Goal: Navigation & Orientation: Find specific page/section

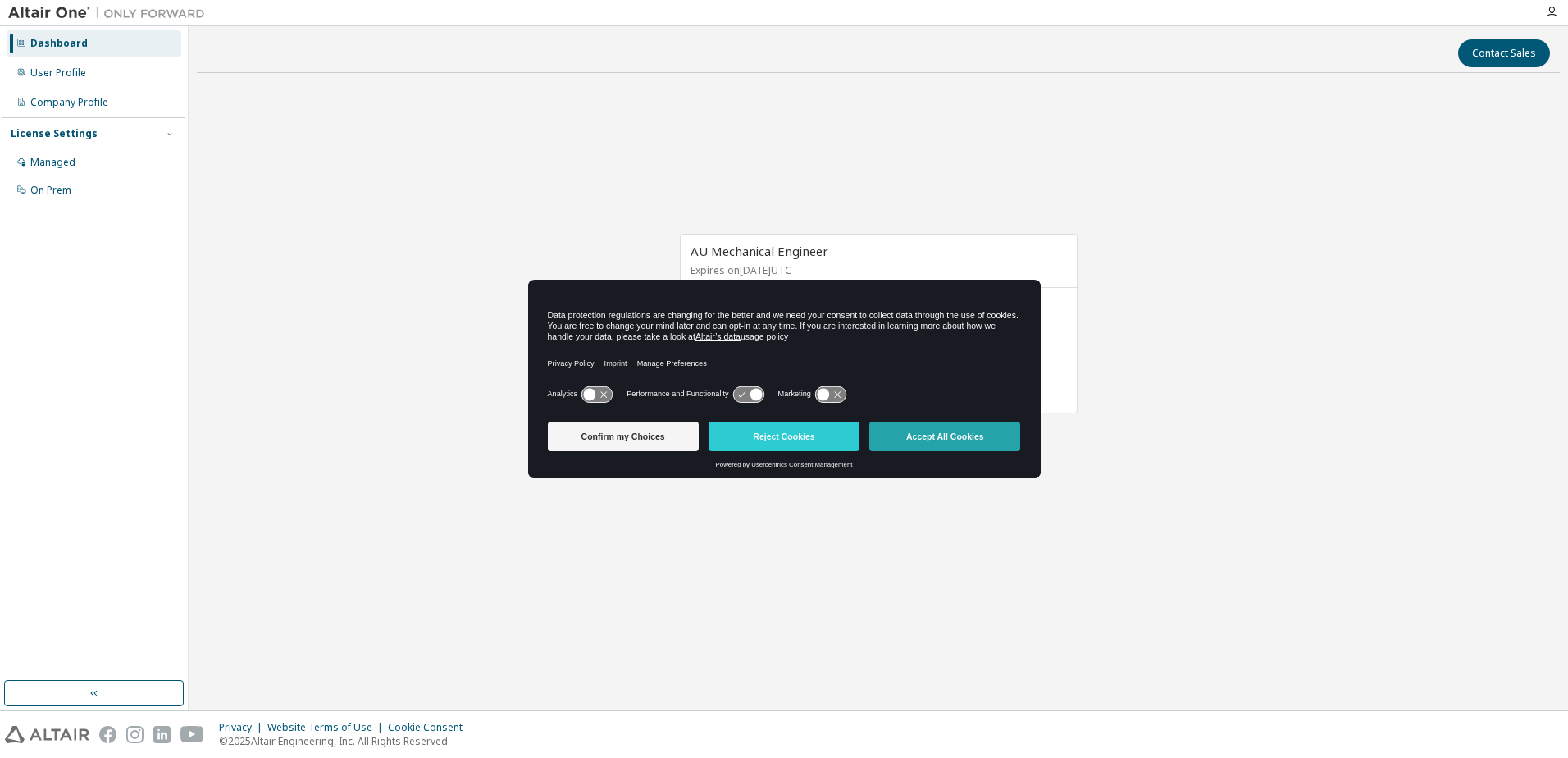
click at [907, 428] on button "Accept All Cookies" at bounding box center [944, 436] width 151 height 30
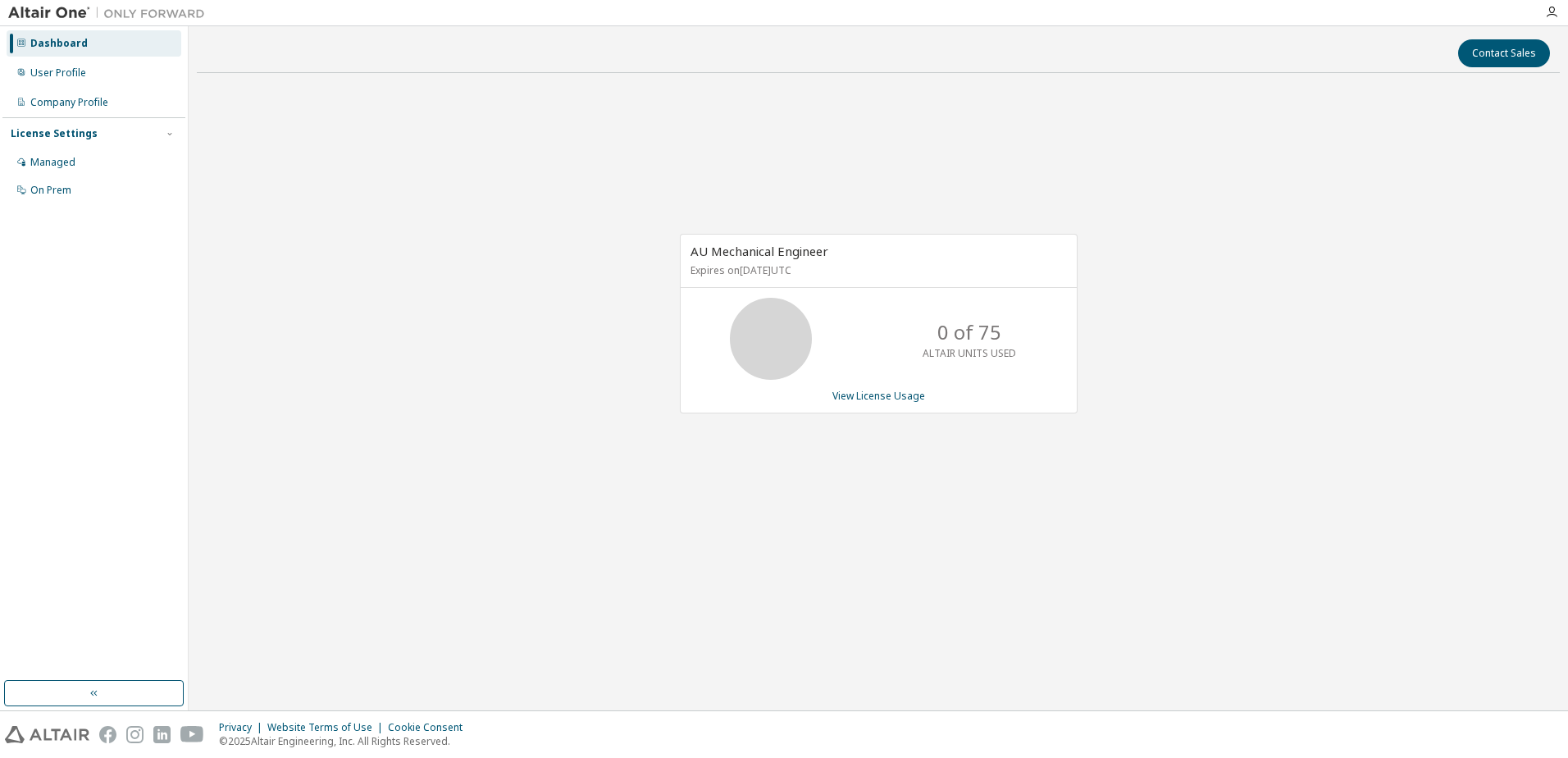
click at [397, 348] on div "AU Mechanical Engineer Expires on [DATE] UTC 0 of 75 ALTAIR UNITS USED View Lic…" at bounding box center [878, 332] width 1363 height 493
click at [66, 160] on div "Managed" at bounding box center [53, 163] width 46 height 13
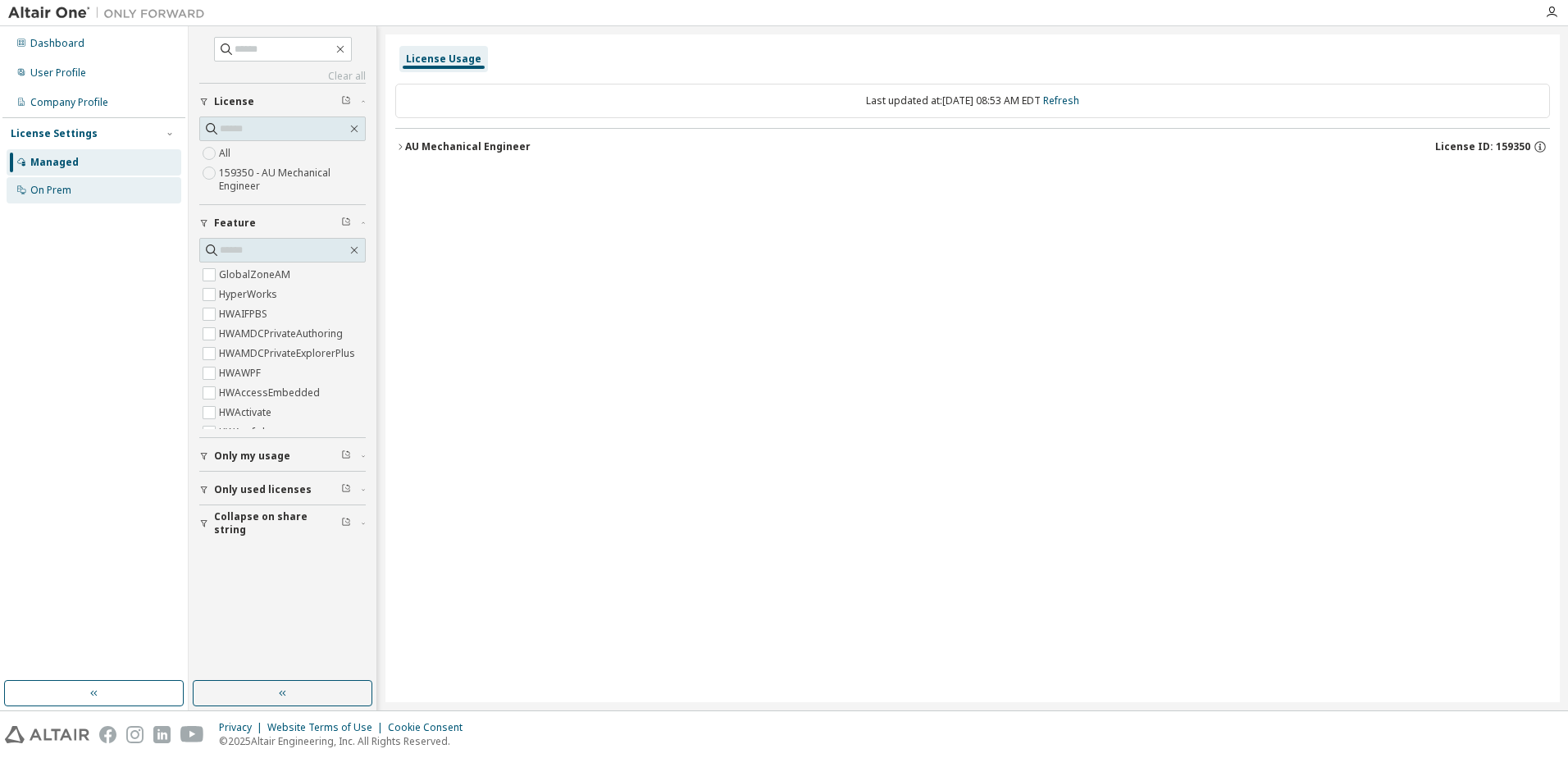
click at [69, 197] on div "On Prem" at bounding box center [94, 190] width 175 height 26
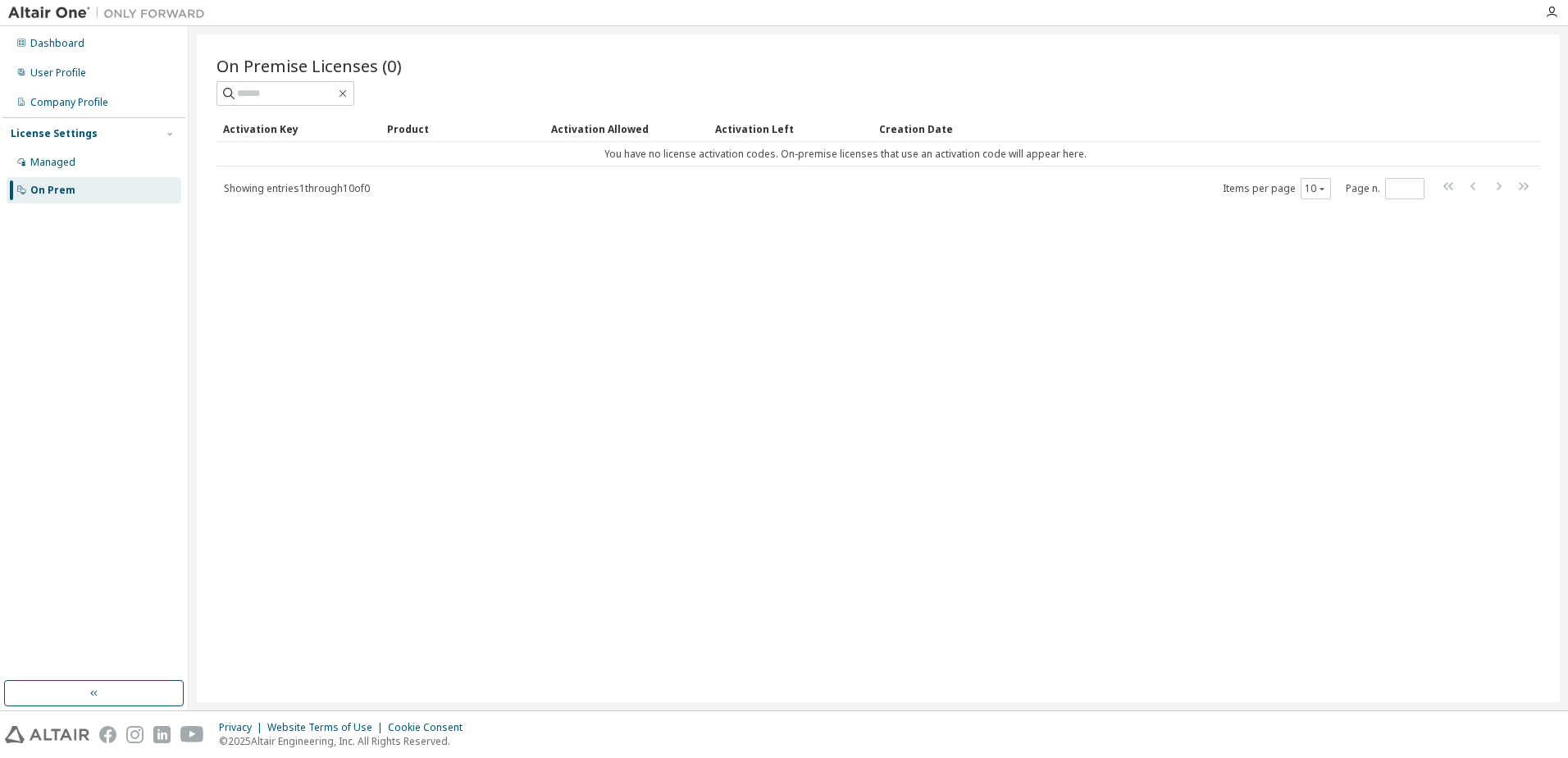
click at [40, 89] on div "Dashboard User Profile Company Profile License Settings Managed On Prem" at bounding box center [94, 116] width 183 height 176
click at [83, 101] on div "Company Profile" at bounding box center [69, 103] width 78 height 13
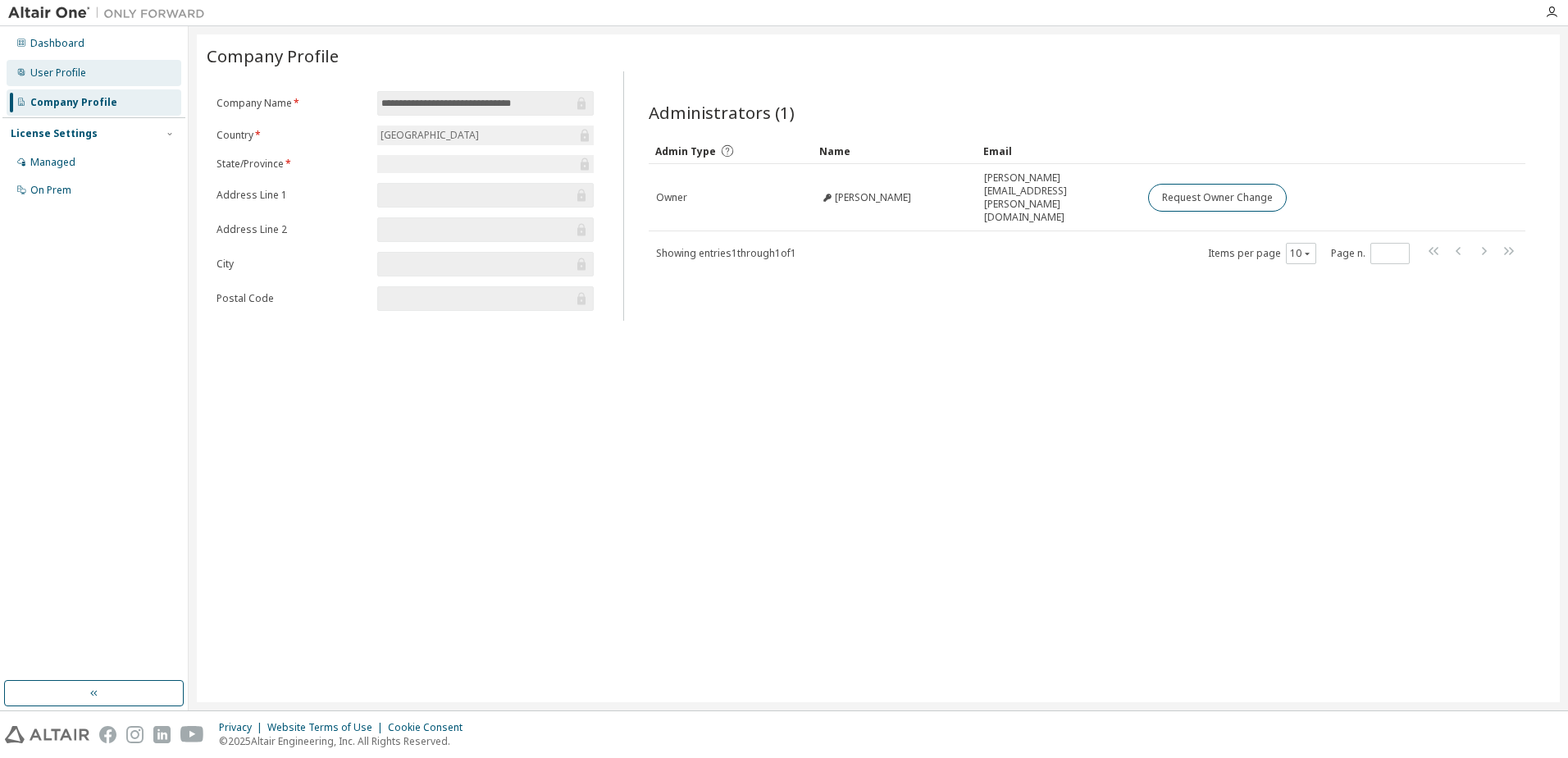
click at [80, 73] on div "User Profile" at bounding box center [58, 73] width 56 height 13
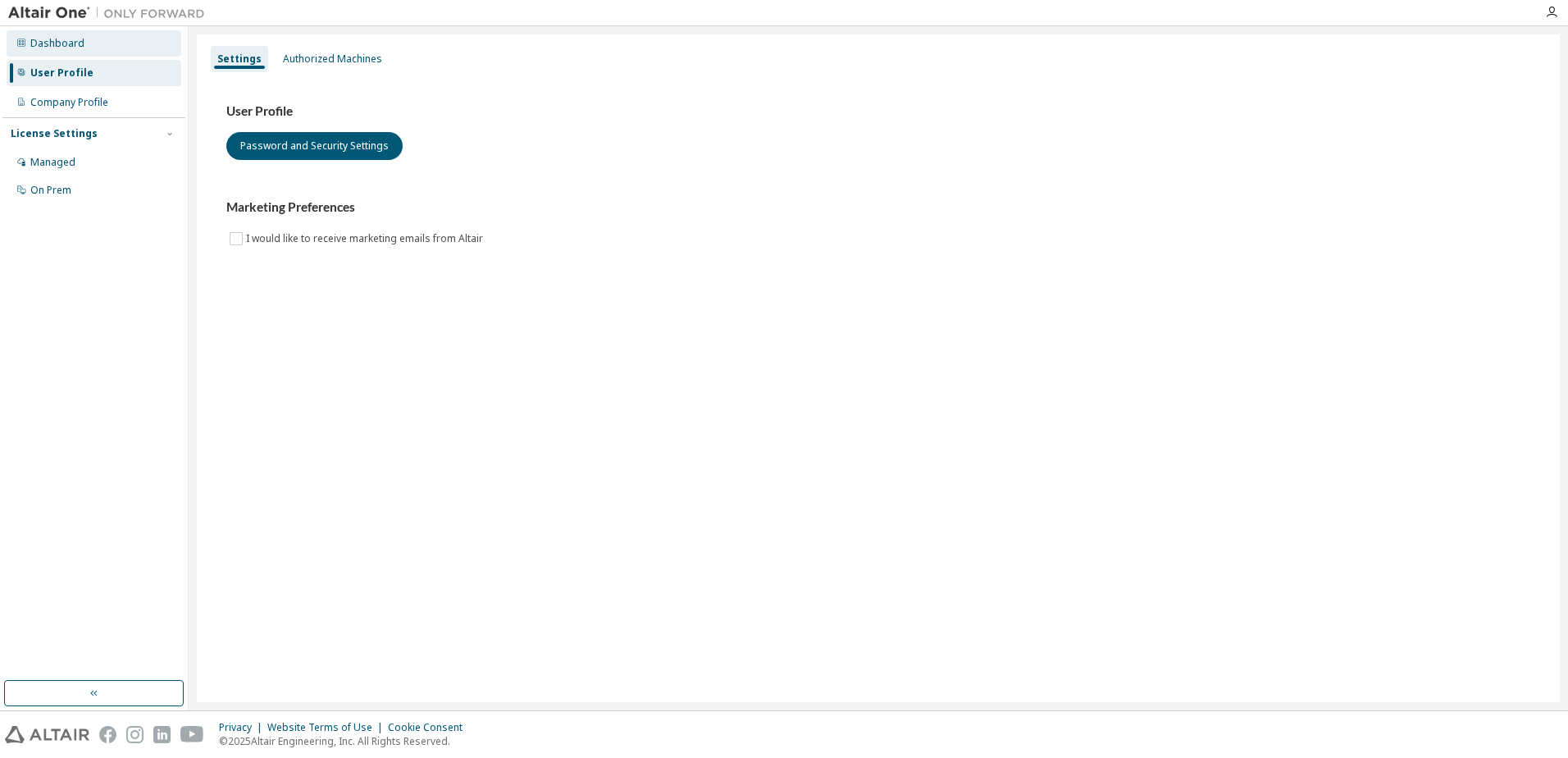
click at [83, 46] on div "Dashboard" at bounding box center [94, 43] width 175 height 26
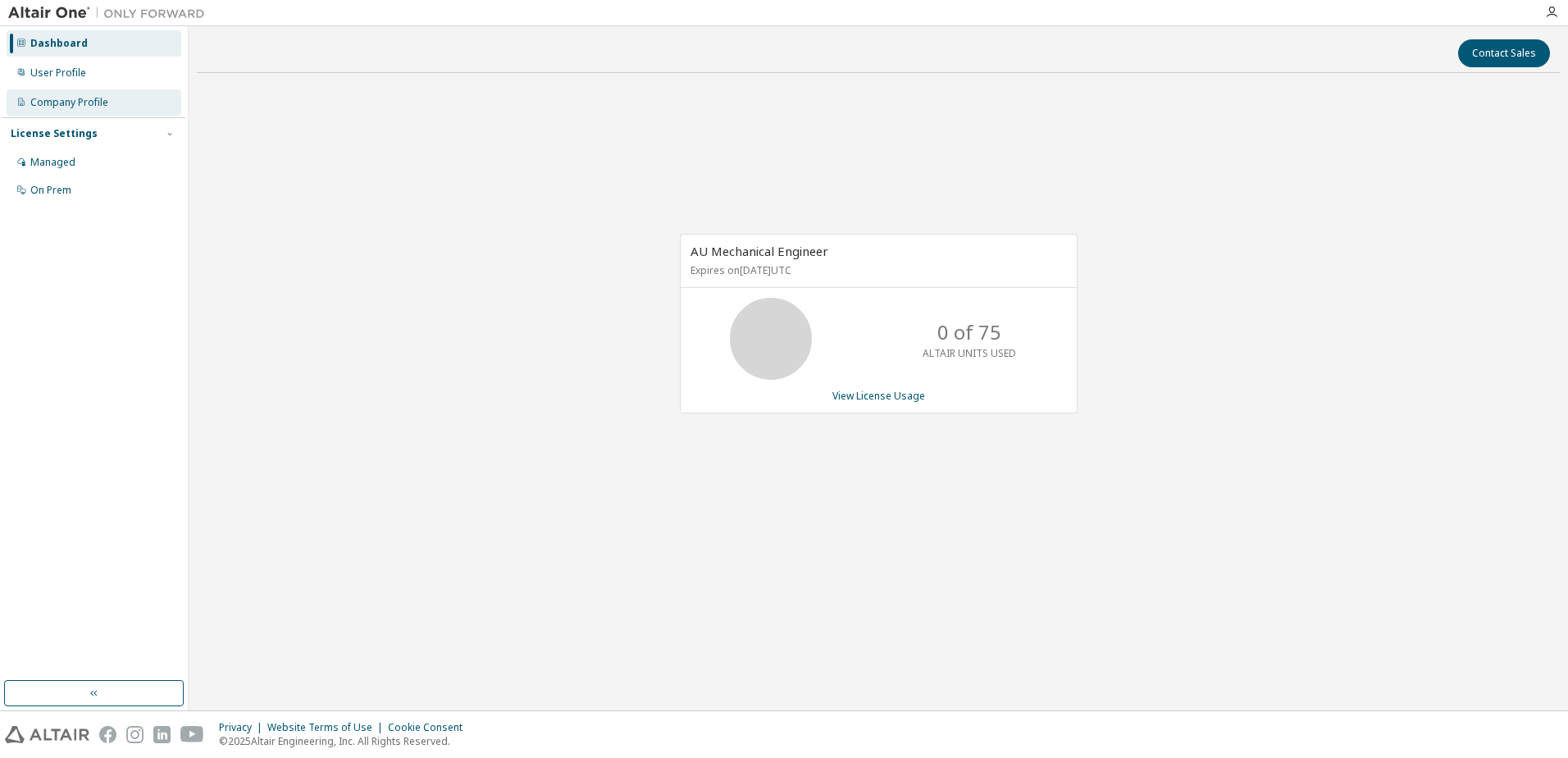
click at [82, 105] on div "Company Profile" at bounding box center [69, 103] width 78 height 13
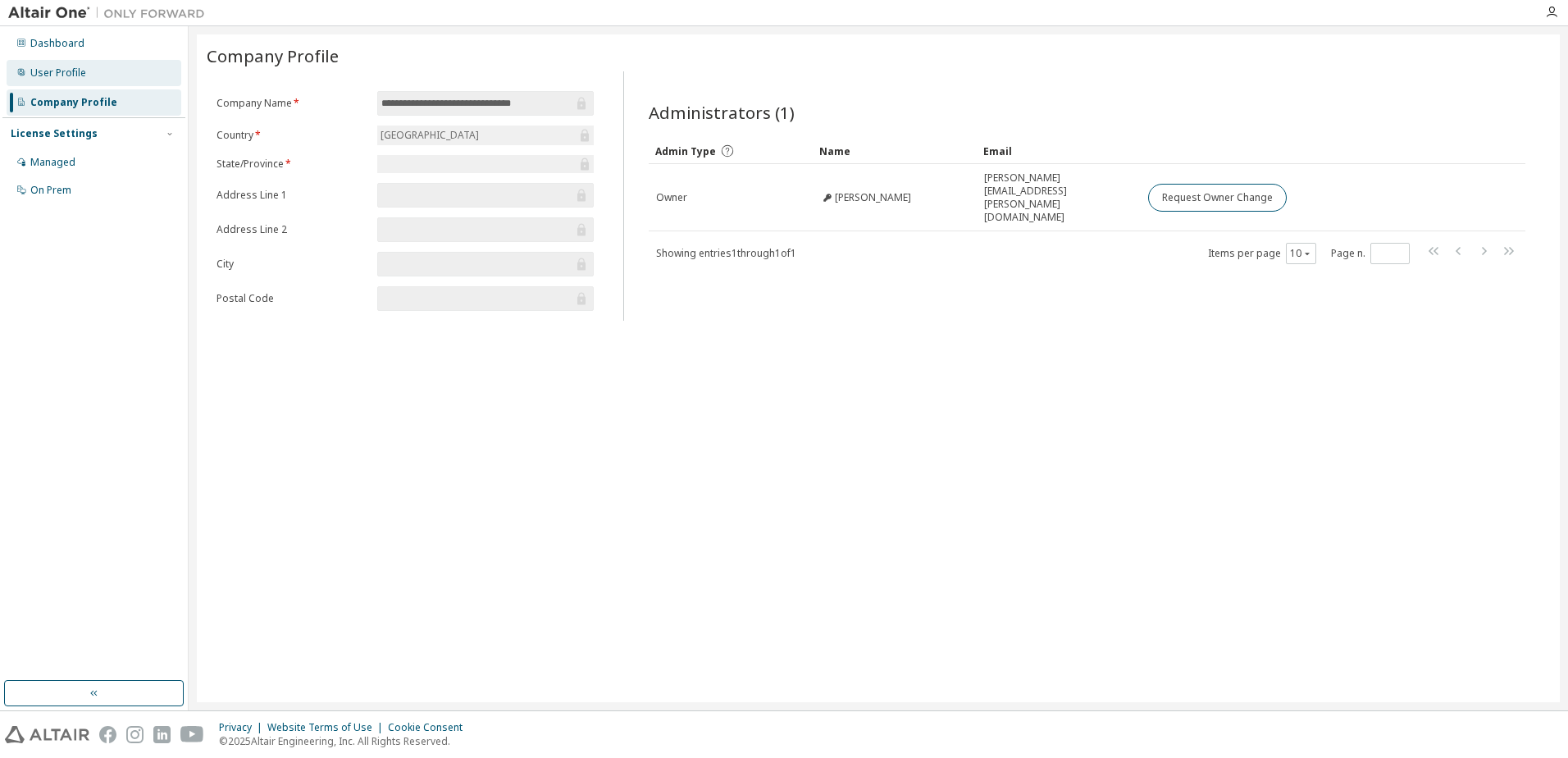
click at [99, 65] on div "User Profile" at bounding box center [94, 73] width 175 height 26
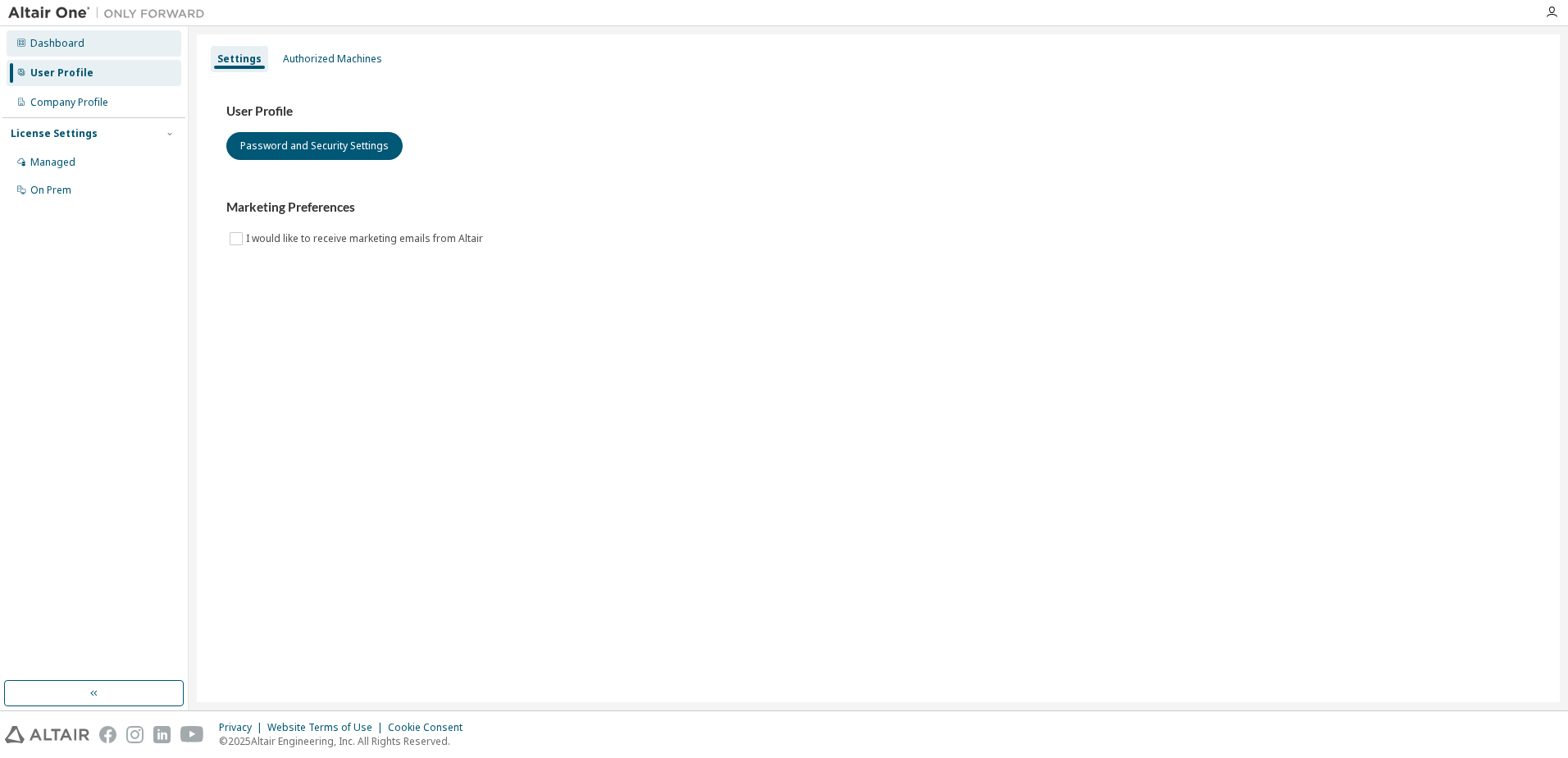
click at [94, 50] on div "Dashboard" at bounding box center [94, 43] width 175 height 26
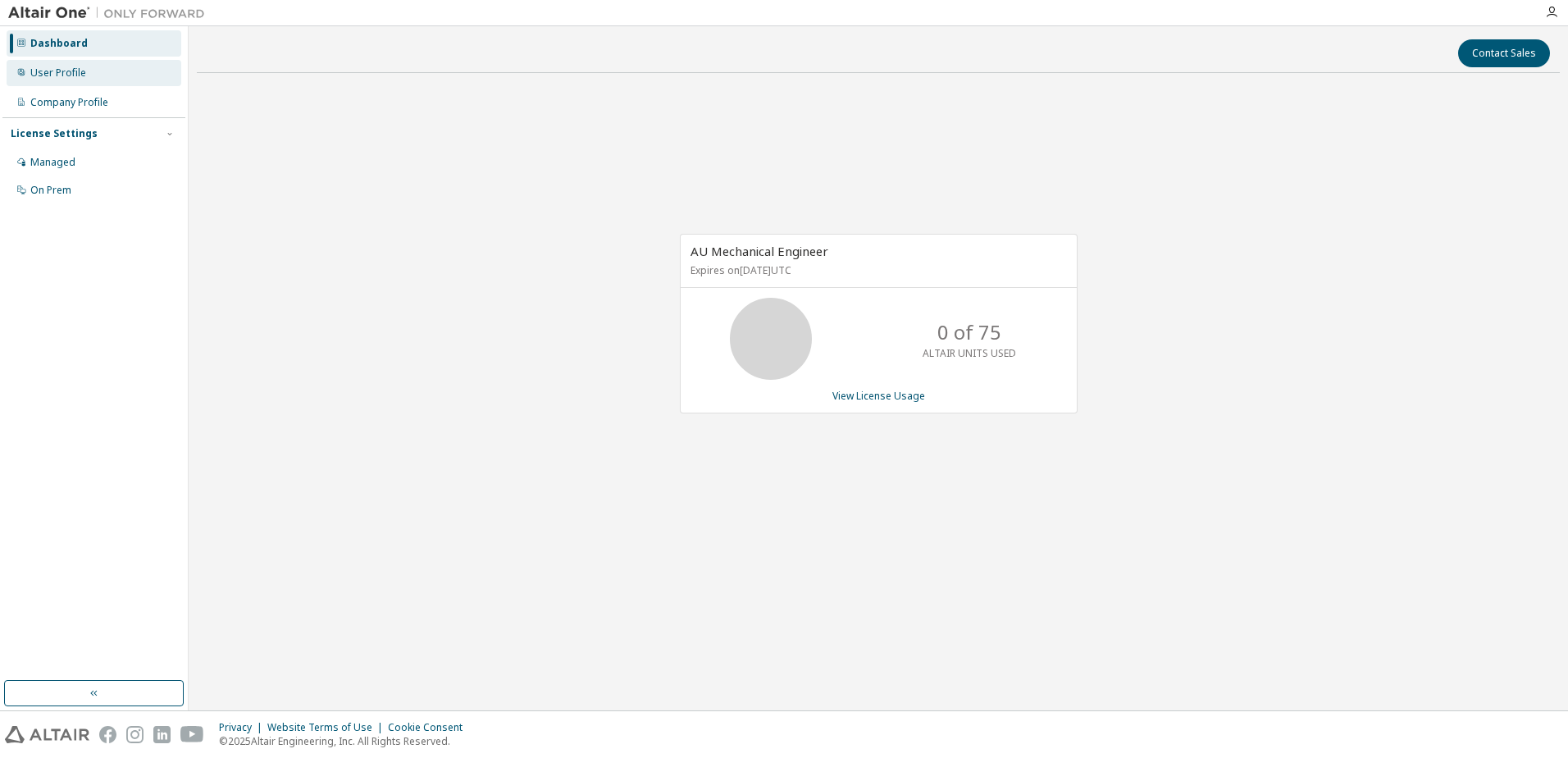
click at [89, 72] on div "User Profile" at bounding box center [94, 73] width 175 height 26
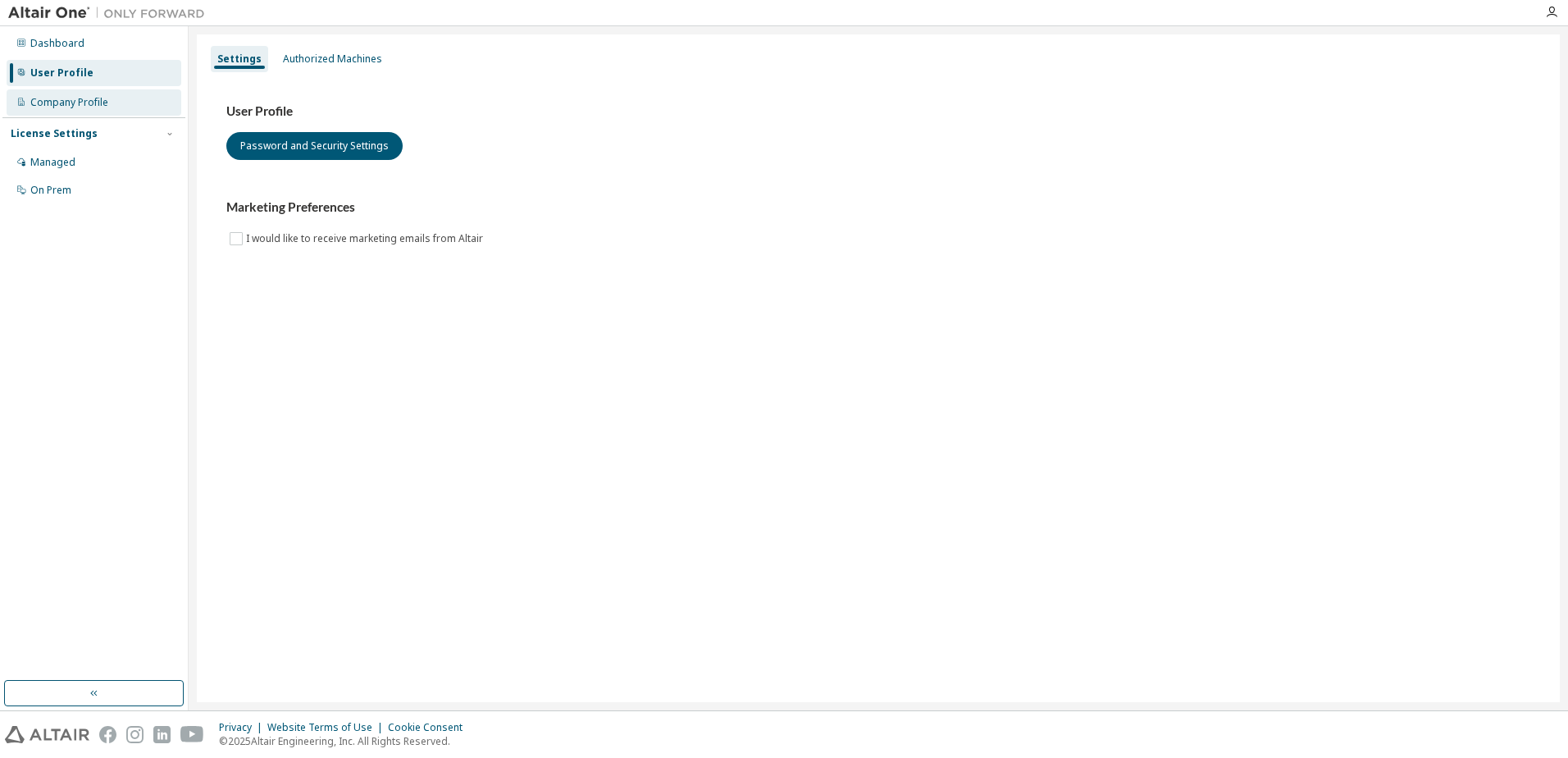
click at [89, 97] on div "Company Profile" at bounding box center [69, 103] width 78 height 13
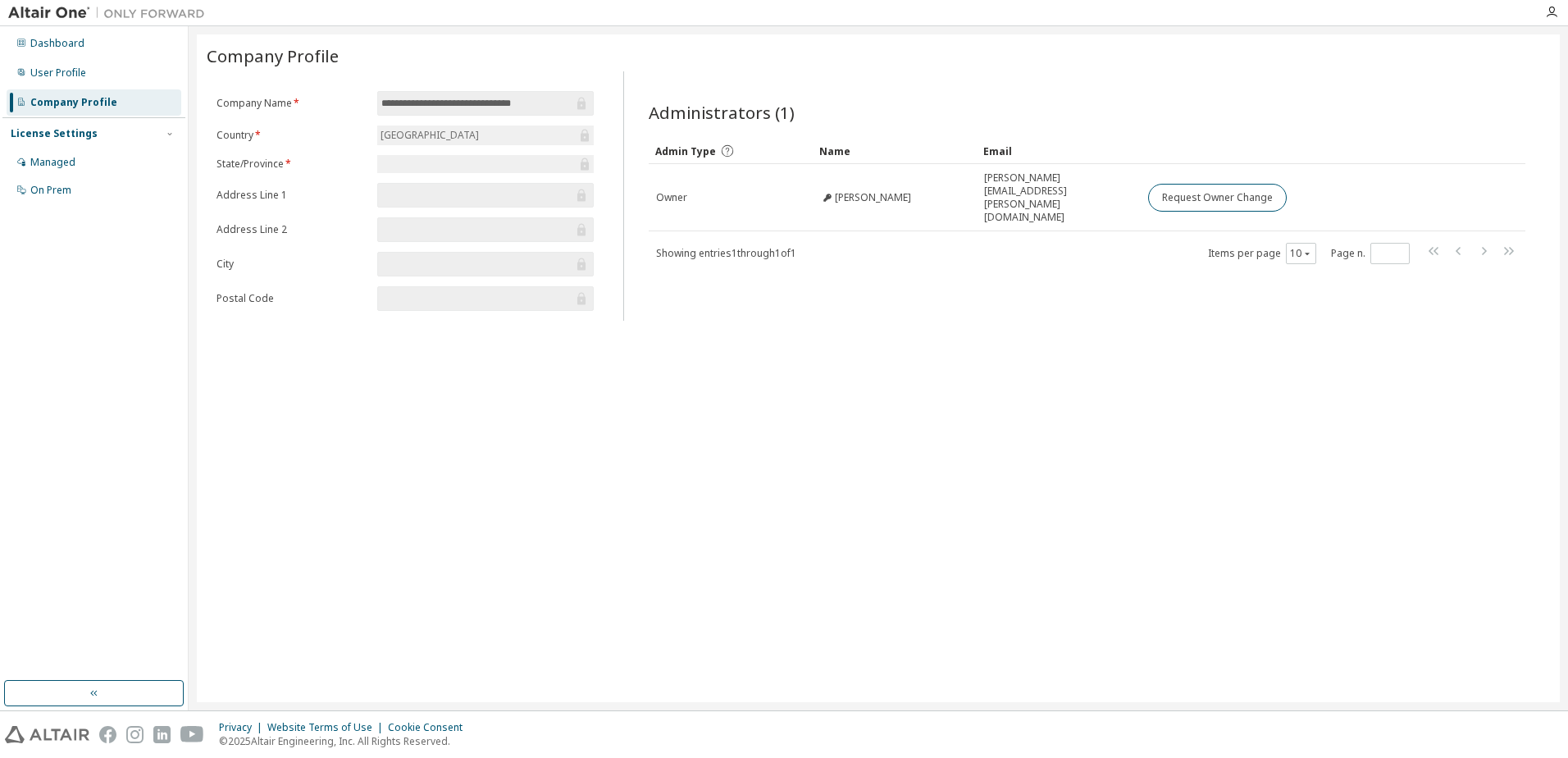
click at [776, 497] on div "**********" at bounding box center [878, 368] width 1363 height 668
click at [787, 464] on div "**********" at bounding box center [878, 368] width 1363 height 668
drag, startPoint x: 418, startPoint y: 482, endPoint x: 469, endPoint y: 434, distance: 70.0
click at [418, 483] on div "**********" at bounding box center [878, 368] width 1363 height 668
click at [973, 330] on div "**********" at bounding box center [878, 368] width 1363 height 668
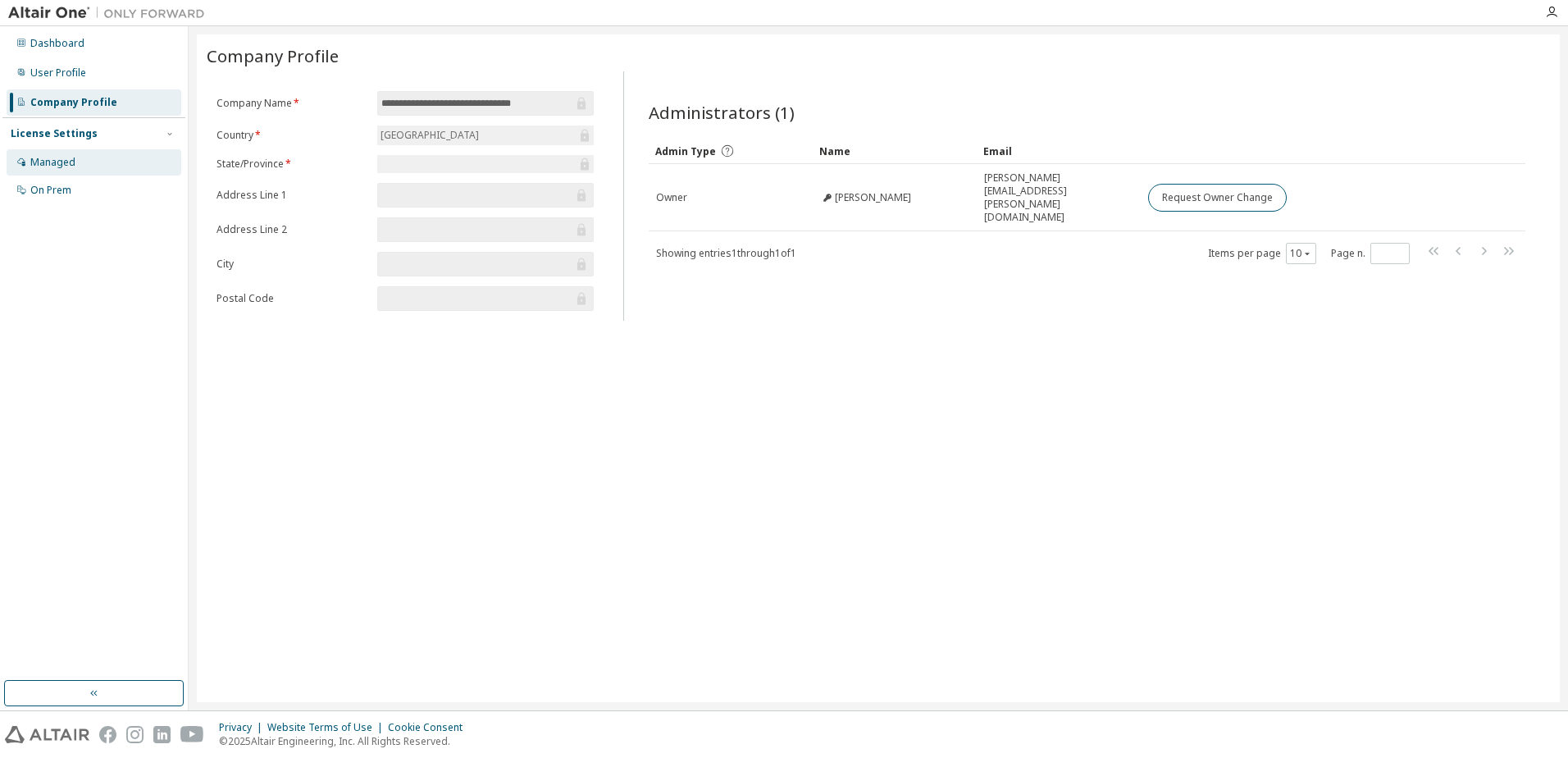
click at [88, 163] on div "Managed" at bounding box center [94, 162] width 175 height 26
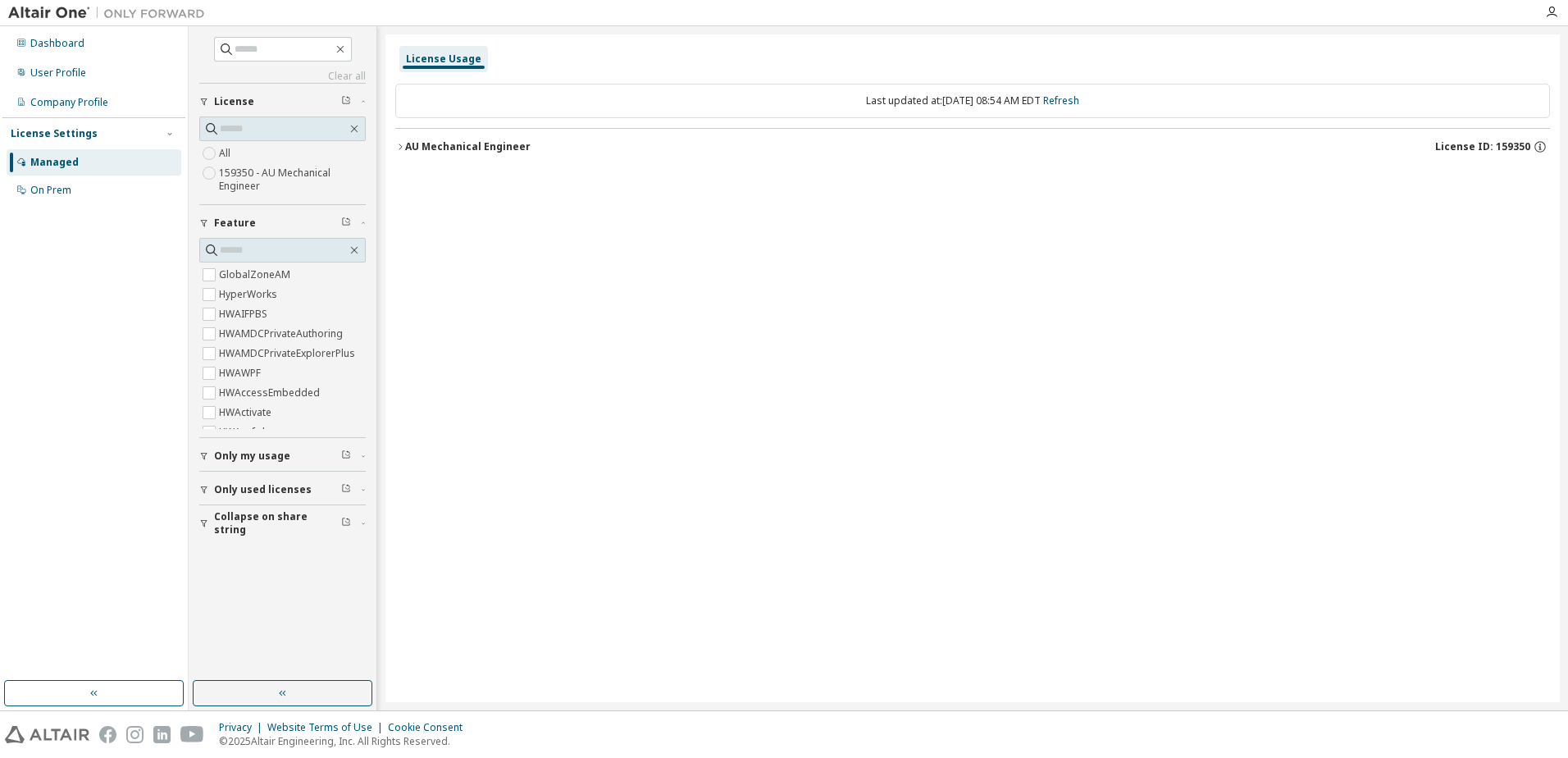
click at [271, 436] on div "GlobalZoneAM HyperWorks HWAIFPBS HWAMDCPrivateAuthoring HWAMDCPrivateExplorerPl…" at bounding box center [282, 337] width 166 height 199
click at [268, 457] on span "Only my usage" at bounding box center [252, 456] width 76 height 13
click at [271, 542] on span "Only used licenses" at bounding box center [263, 537] width 98 height 13
click at [282, 619] on span "Collapse on share string" at bounding box center [277, 618] width 127 height 26
click at [74, 180] on div "On Prem" at bounding box center [94, 190] width 175 height 26
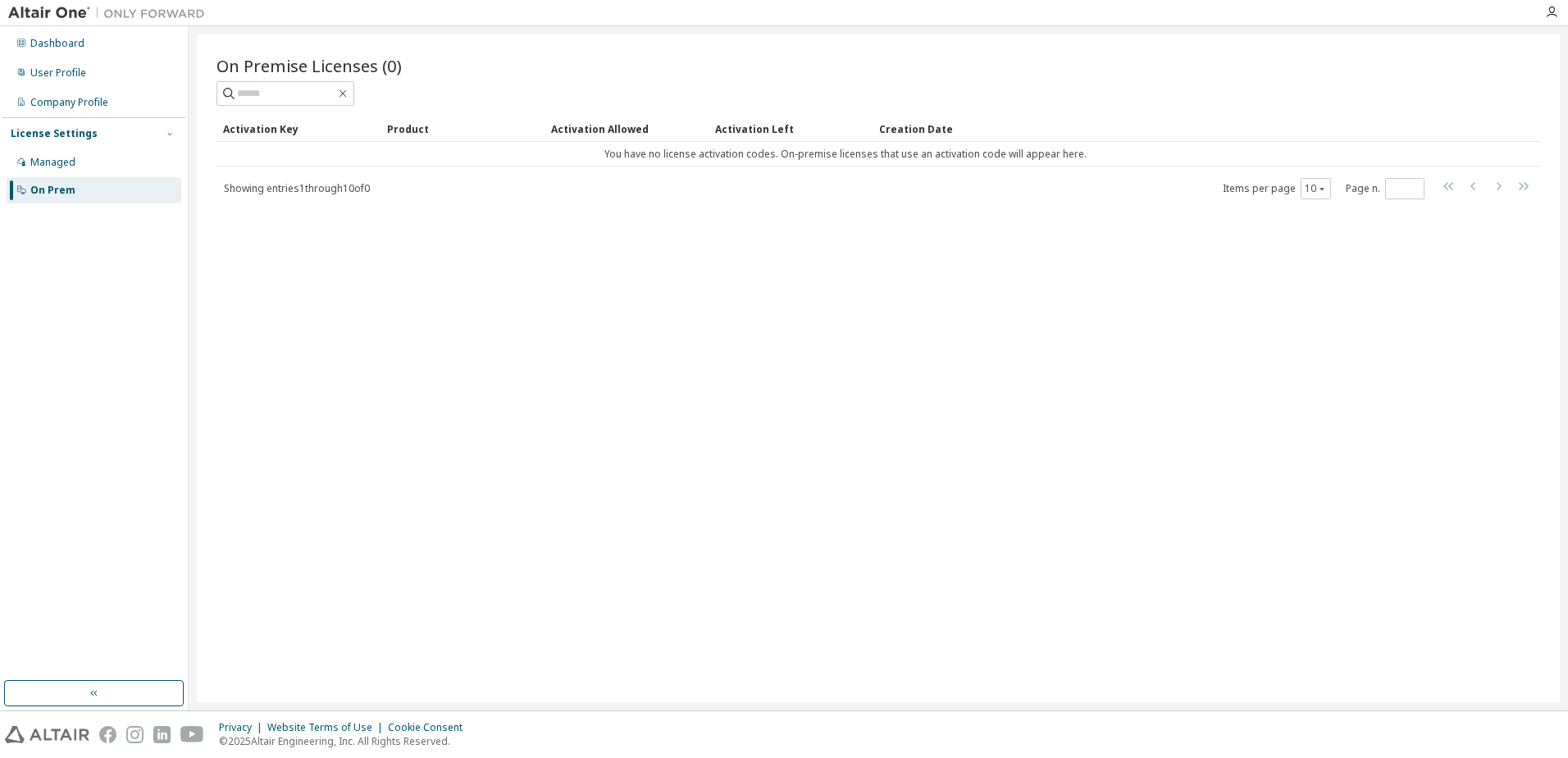
click at [436, 296] on div "On Premise Licenses (0) Clear Load Save Save As Field Operator Value Select fil…" at bounding box center [878, 368] width 1363 height 668
click at [89, 42] on div "Dashboard" at bounding box center [94, 43] width 175 height 26
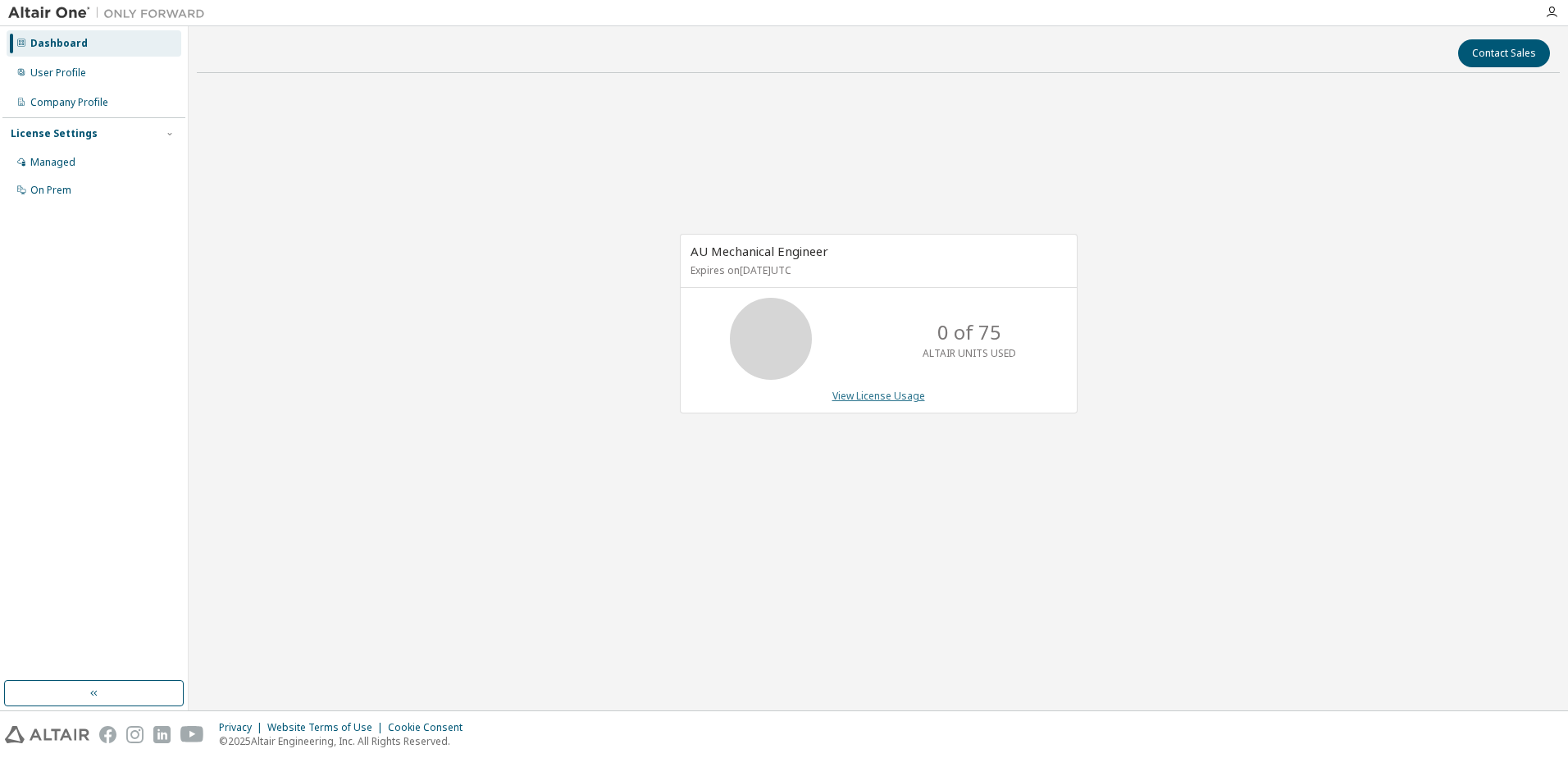
click at [893, 398] on link "View License Usage" at bounding box center [878, 395] width 93 height 14
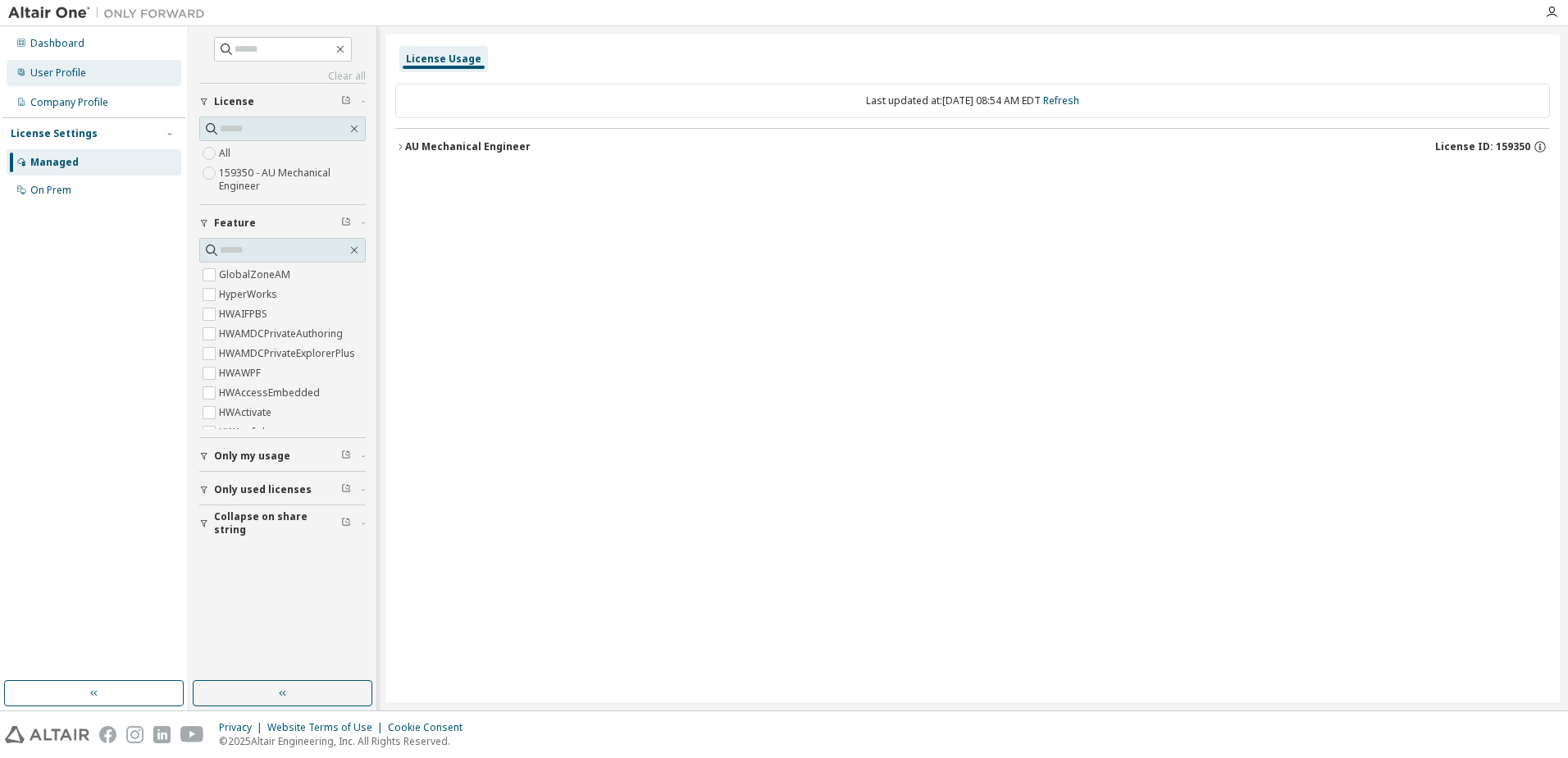
click at [100, 71] on div "User Profile" at bounding box center [94, 73] width 175 height 26
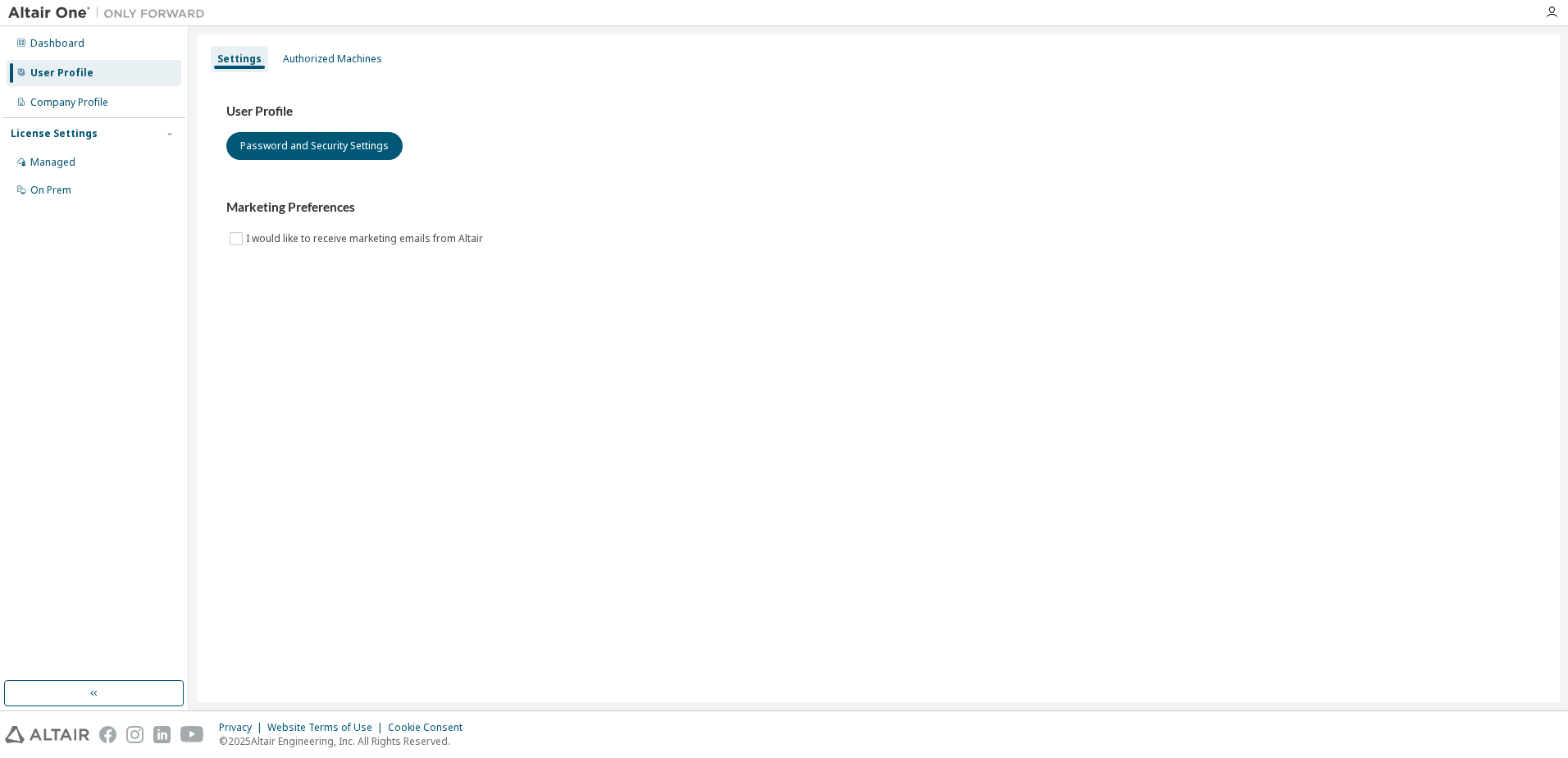
click at [300, 44] on div "Settings Authorized Machines User Profile Password and Security Settings Market…" at bounding box center [878, 368] width 1363 height 668
click at [316, 75] on div "User Profile Password and Security Settings Marketing Preferences I would like …" at bounding box center [878, 186] width 1344 height 224
click at [320, 63] on div "Authorized Machines" at bounding box center [333, 59] width 99 height 13
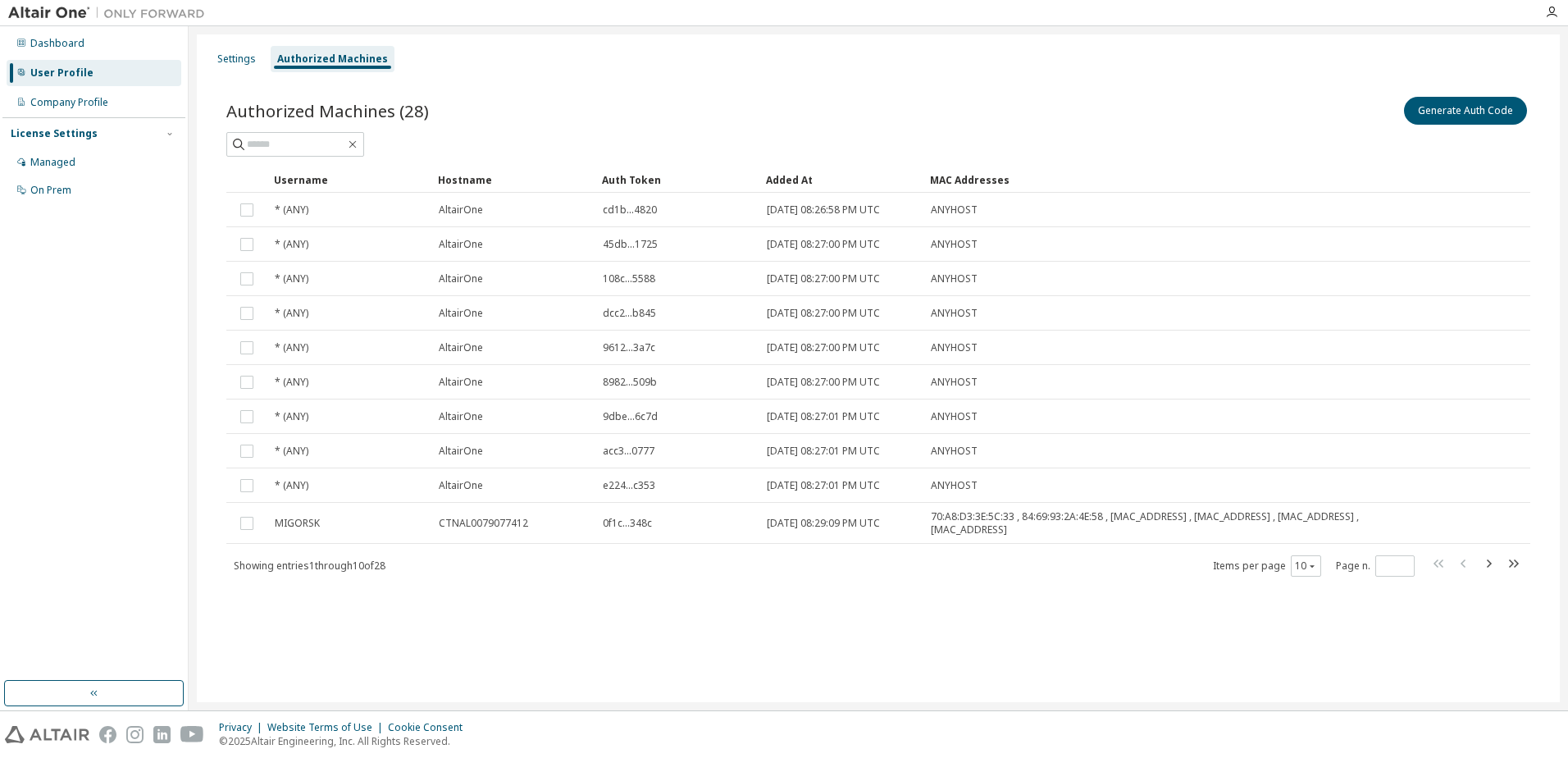
click at [70, 26] on div "Dashboard User Profile Company Profile License Settings Managed On Prem" at bounding box center [94, 368] width 189 height 684
click at [62, 38] on div "Dashboard" at bounding box center [57, 44] width 54 height 13
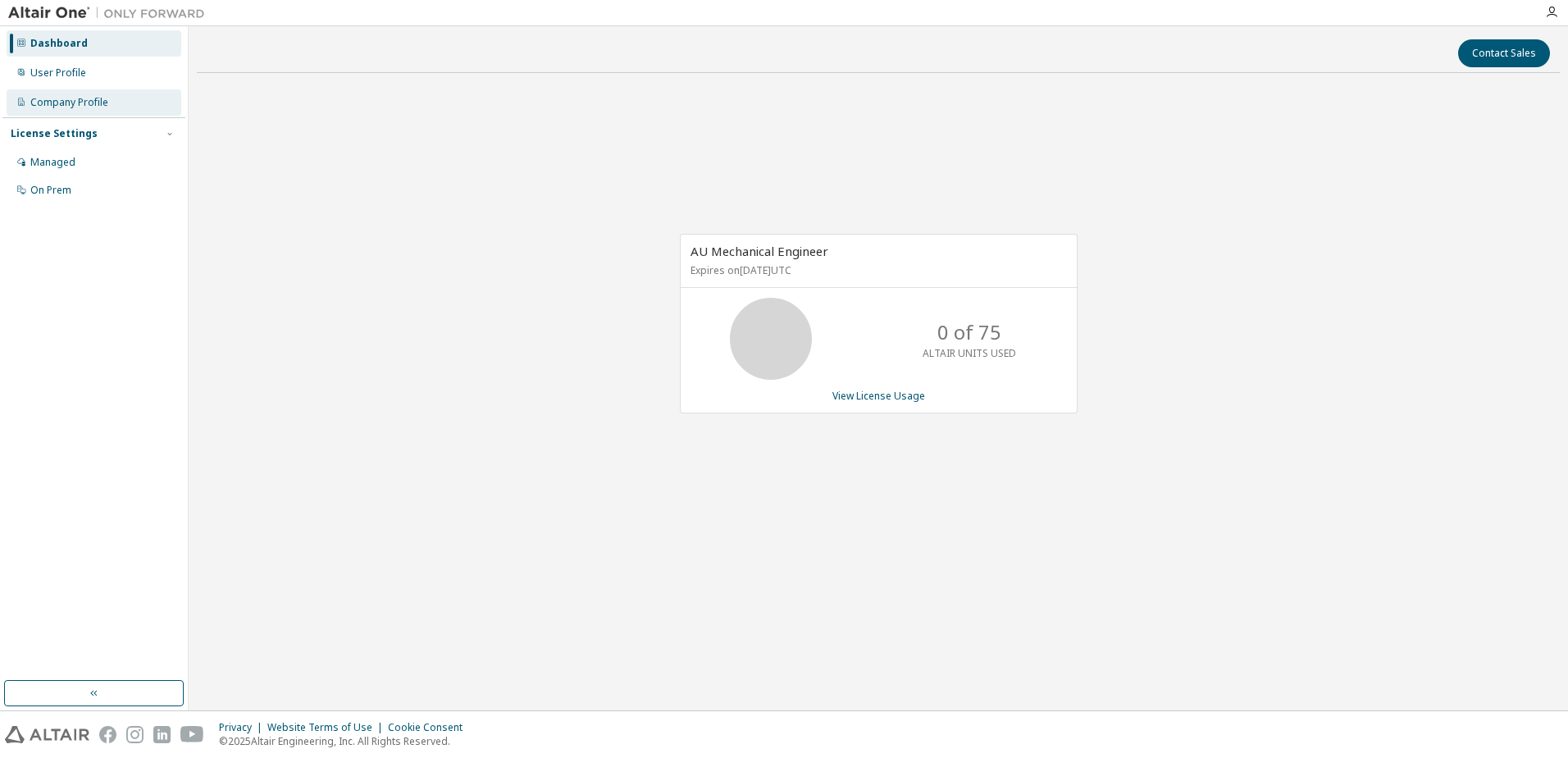
drag, startPoint x: 62, startPoint y: 38, endPoint x: 61, endPoint y: 105, distance: 67.0
click at [61, 105] on div "Company Profile" at bounding box center [69, 103] width 78 height 13
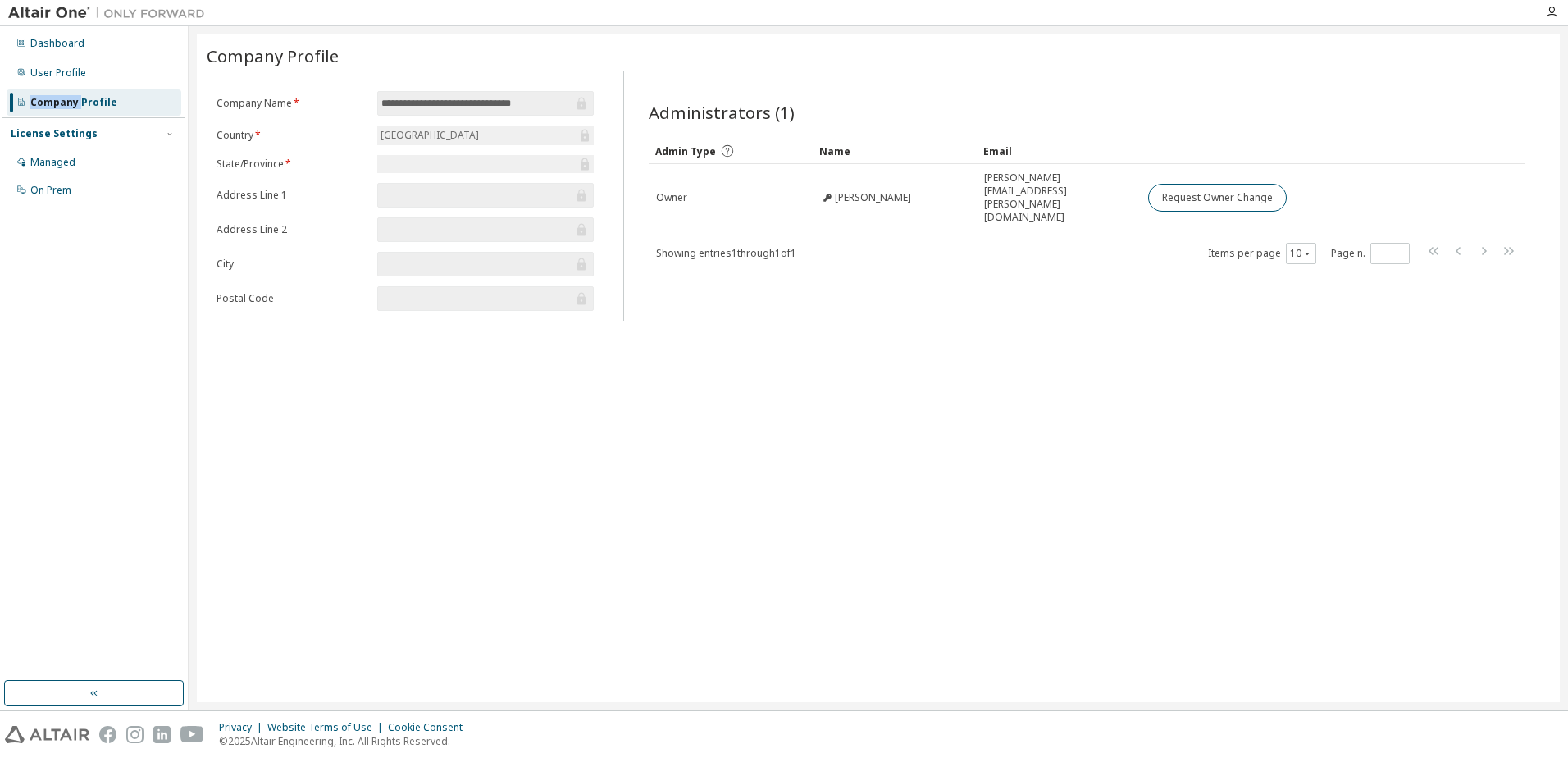
click at [61, 105] on div "Company Profile" at bounding box center [73, 103] width 87 height 13
drag, startPoint x: 61, startPoint y: 105, endPoint x: 63, endPoint y: 163, distance: 58.0
click at [63, 163] on div "Managed" at bounding box center [53, 163] width 46 height 13
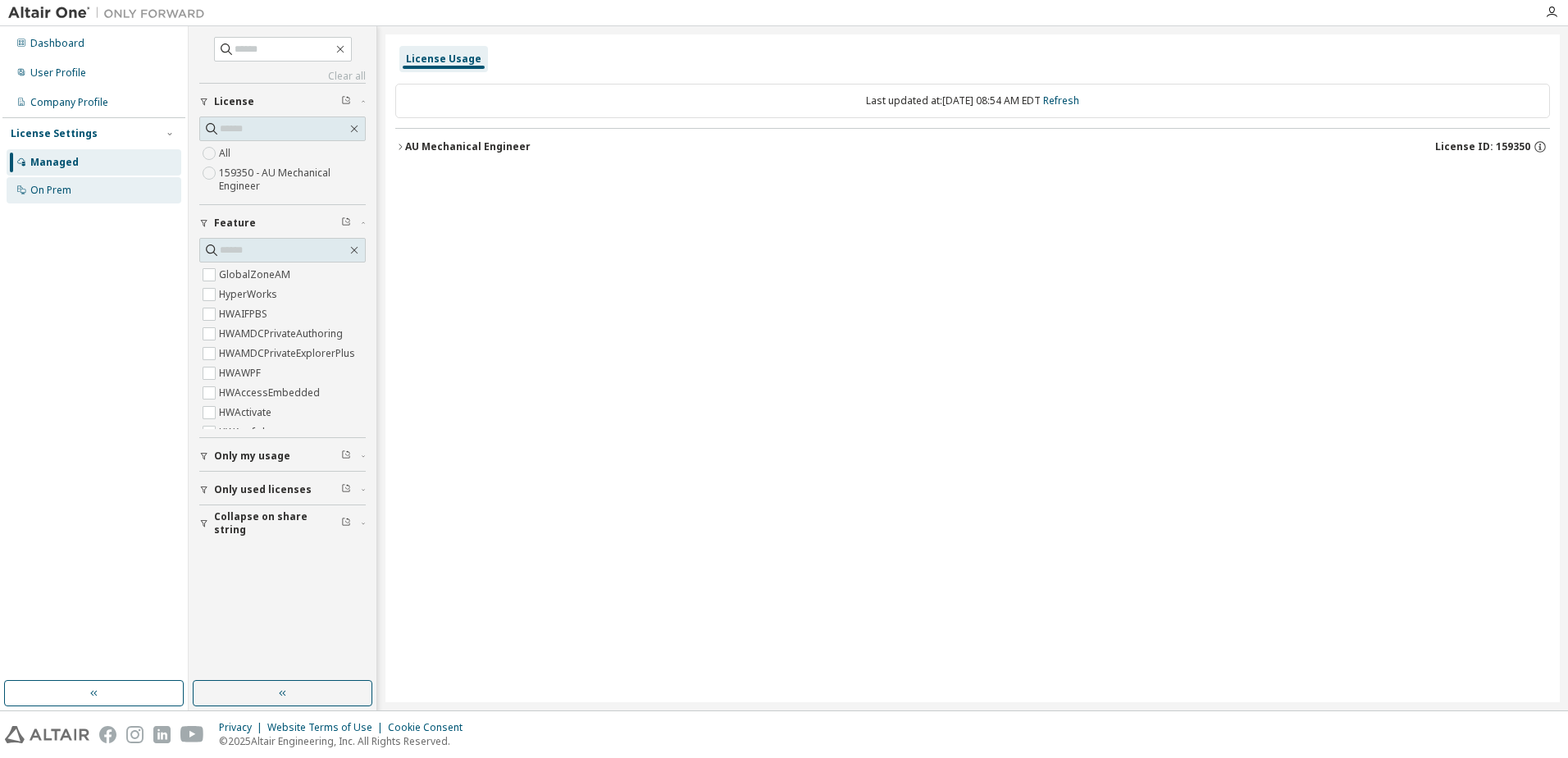
click at [64, 190] on div "On Prem" at bounding box center [51, 191] width 41 height 13
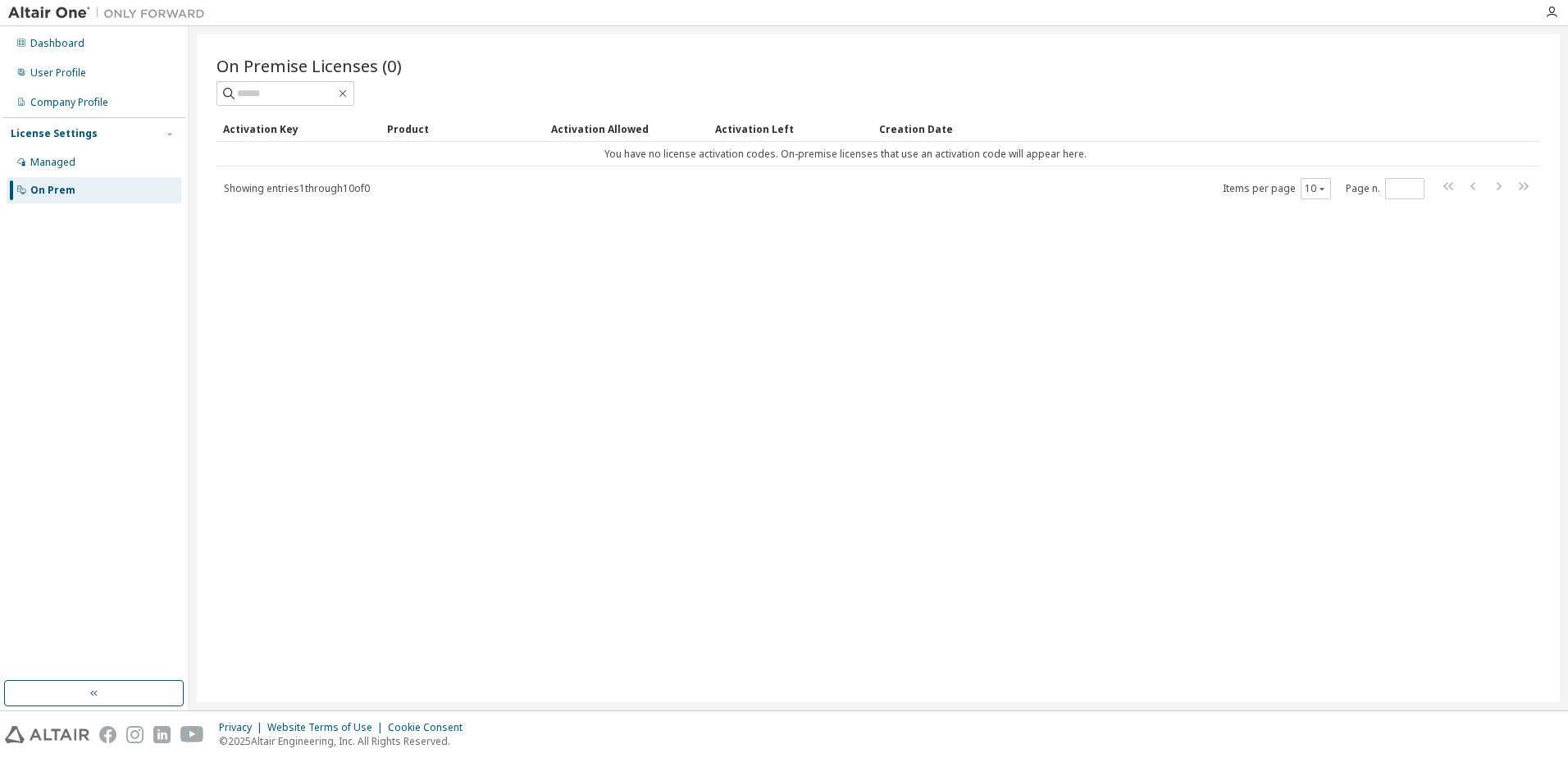
click at [407, 309] on div "On Premise Licenses (0) Clear Load Save Save As Field Operator Value Select fil…" at bounding box center [878, 368] width 1363 height 668
click at [76, 38] on div "Dashboard" at bounding box center [57, 44] width 54 height 13
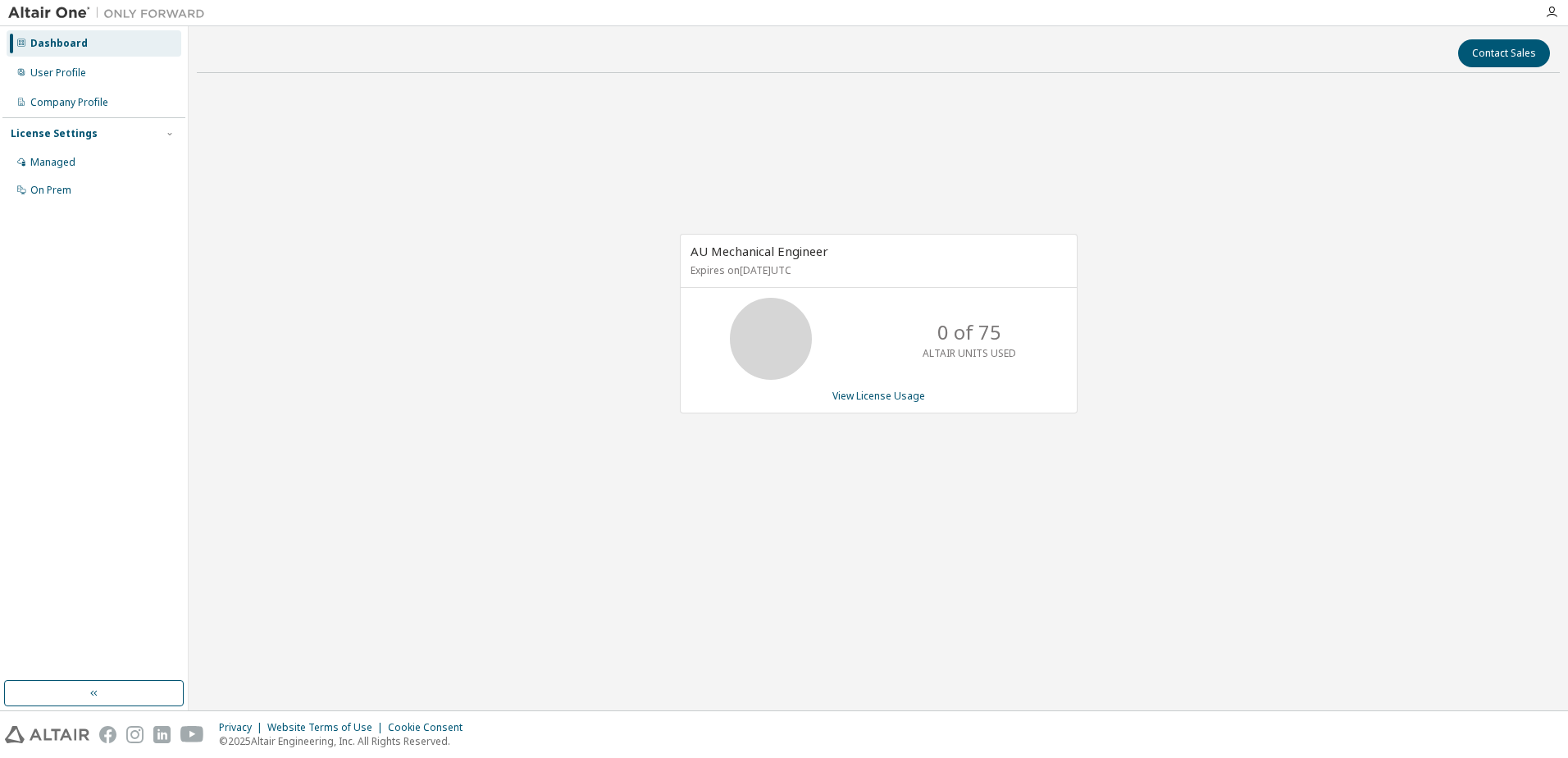
click at [801, 166] on div "AU Mechanical Engineer Expires on October 24, 2025 UTC 0 of 75 ALTAIR UNITS USE…" at bounding box center [878, 332] width 1363 height 493
